Goal: Task Accomplishment & Management: Manage account settings

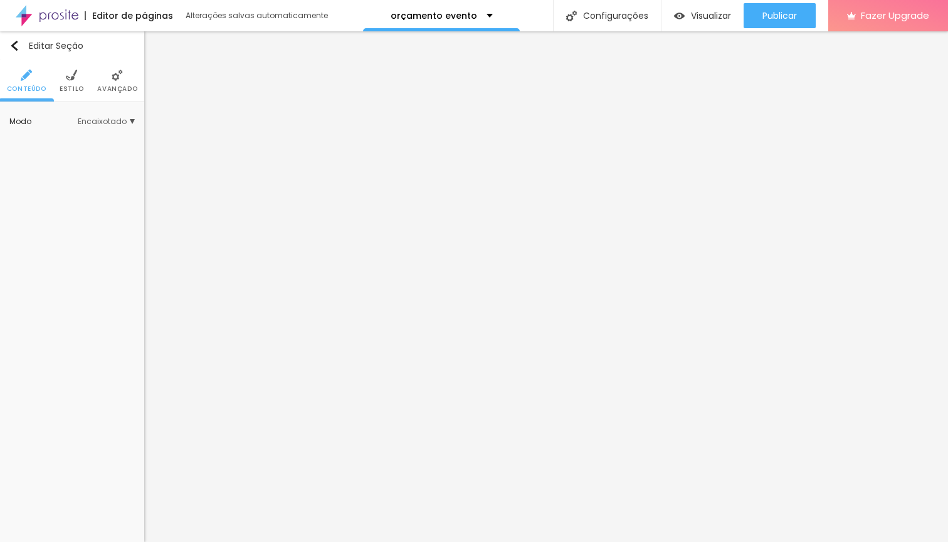
click at [95, 91] on ul "Conteúdo Estilo Avançado" at bounding box center [72, 81] width 144 height 42
click at [111, 86] on span "Avançado" at bounding box center [117, 89] width 40 height 6
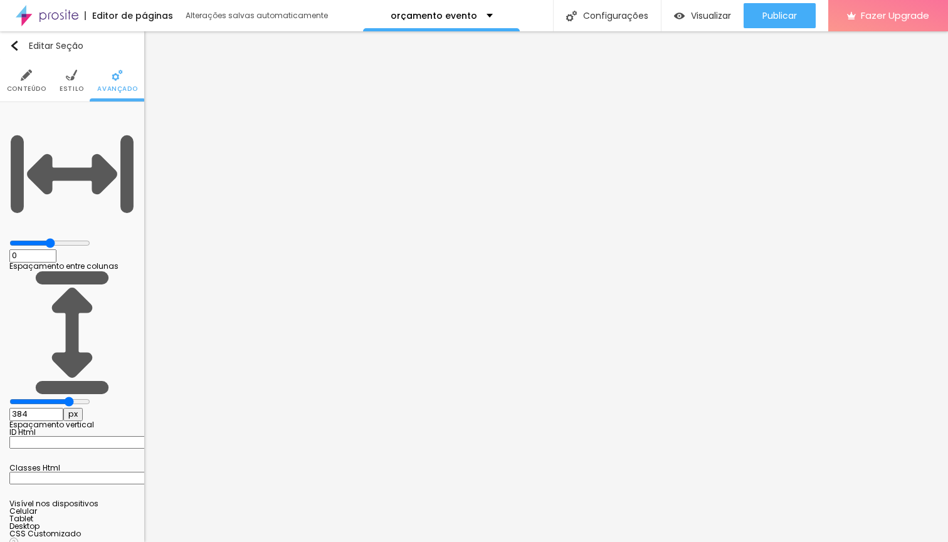
click at [58, 85] on ul "Conteúdo Estilo Avançado" at bounding box center [72, 81] width 144 height 42
click at [68, 67] on li "Estilo" at bounding box center [72, 80] width 24 height 41
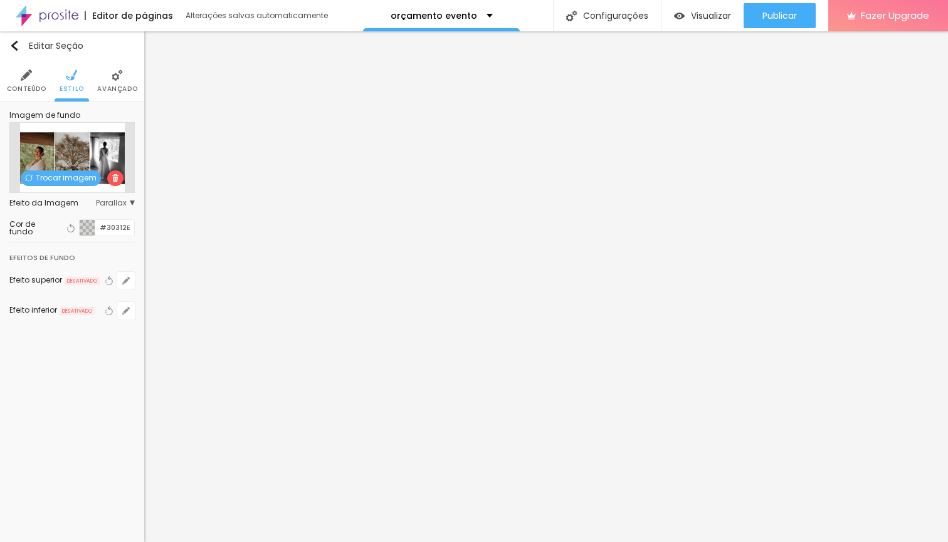
click at [76, 177] on span "Trocar imagem" at bounding box center [61, 178] width 80 height 16
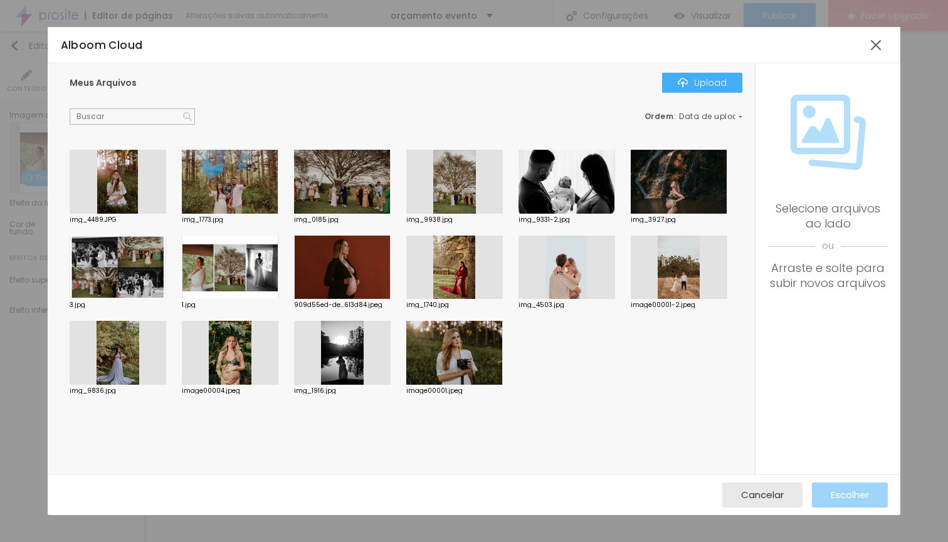
click at [223, 273] on div at bounding box center [230, 268] width 97 height 64
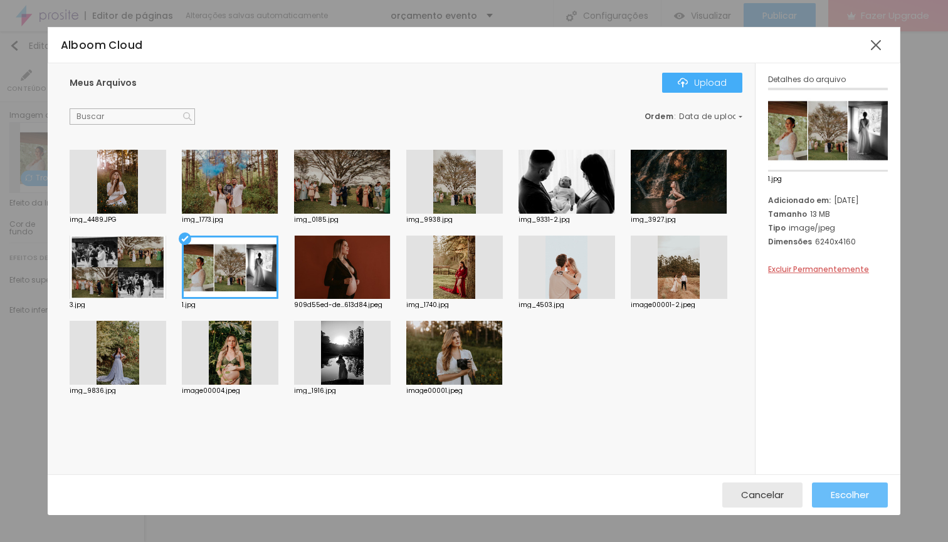
click at [853, 491] on span "Escolher" at bounding box center [849, 494] width 38 height 11
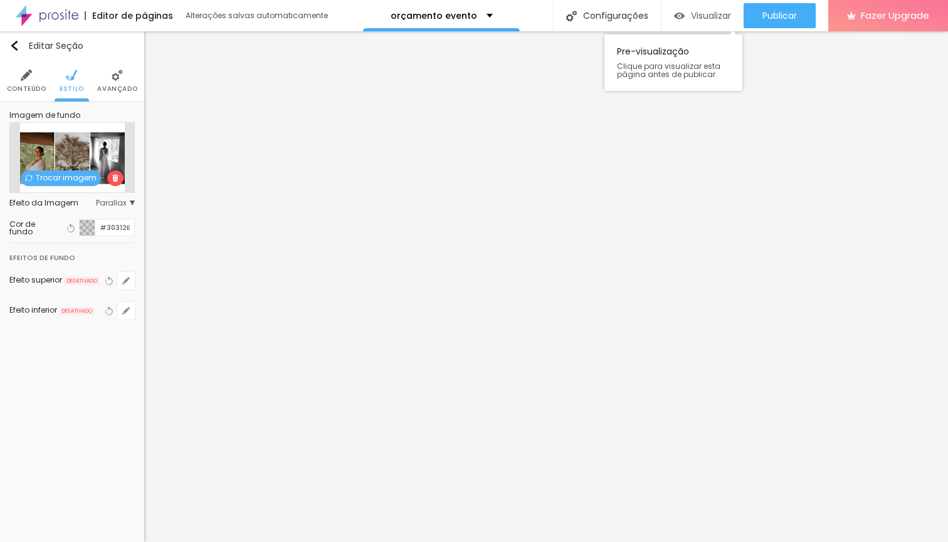
click at [706, 16] on span "Visualizar" at bounding box center [711, 16] width 40 height 10
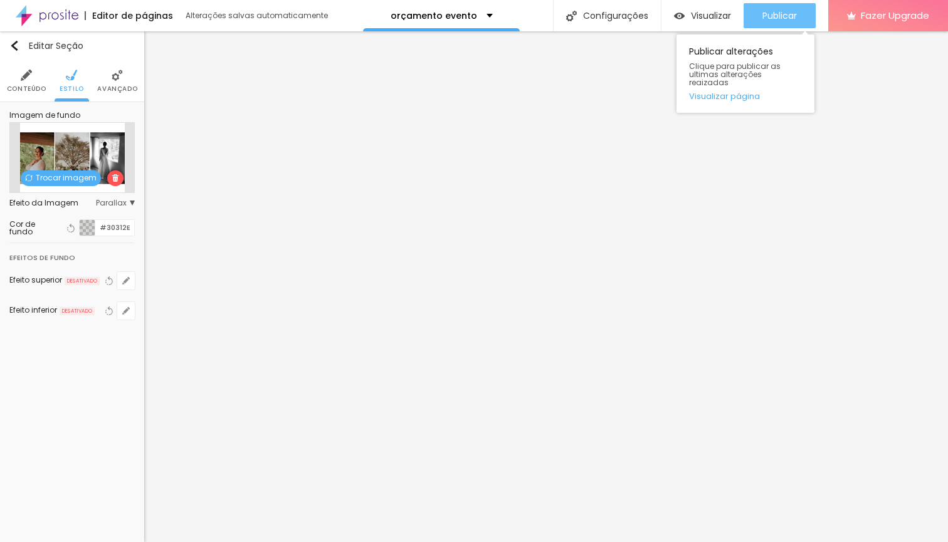
click at [760, 16] on button "Publicar" at bounding box center [779, 15] width 72 height 25
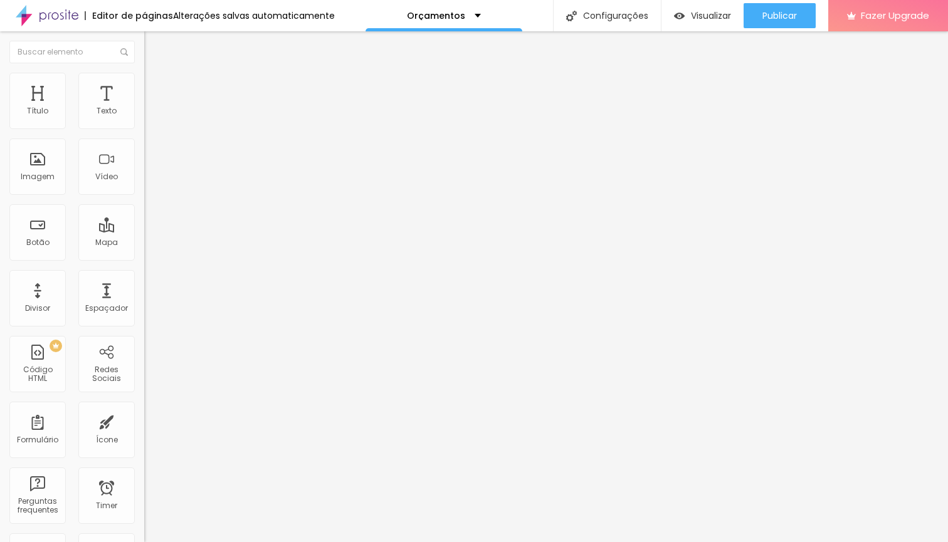
click at [155, 86] on span "Estilo" at bounding box center [164, 81] width 19 height 11
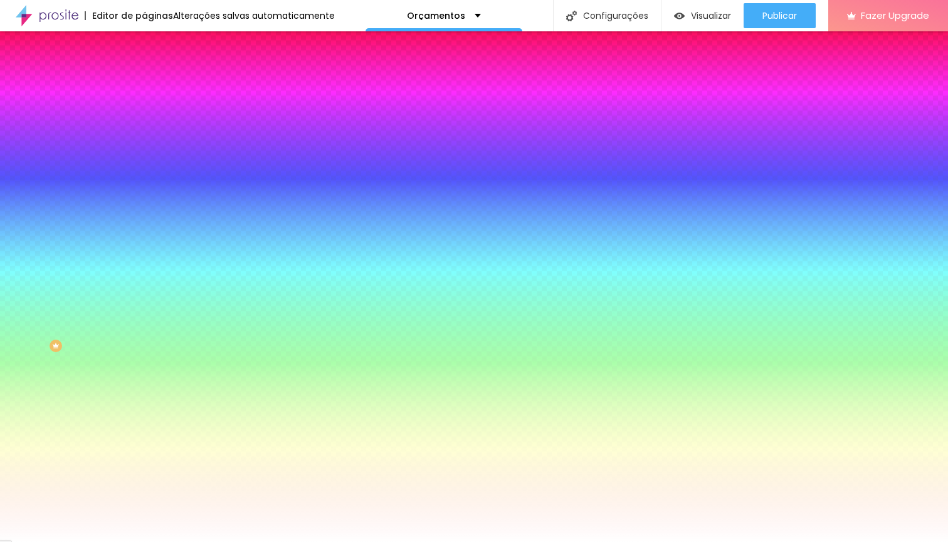
click at [144, 115] on span "Trocar imagem" at bounding box center [178, 110] width 68 height 11
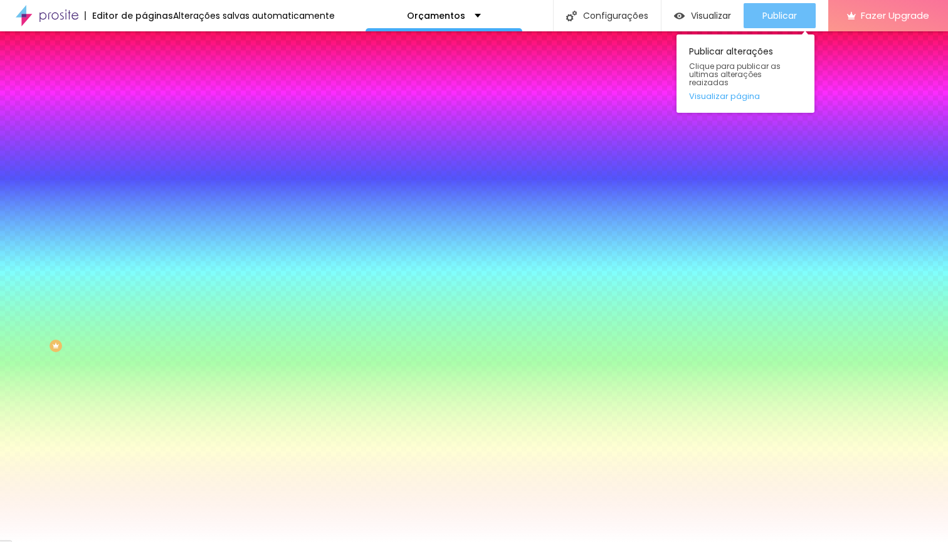
click at [793, 23] on div "Publicar" at bounding box center [779, 15] width 34 height 25
click at [793, 18] on span "Publicar" at bounding box center [779, 16] width 34 height 10
